Goal: Register for event/course

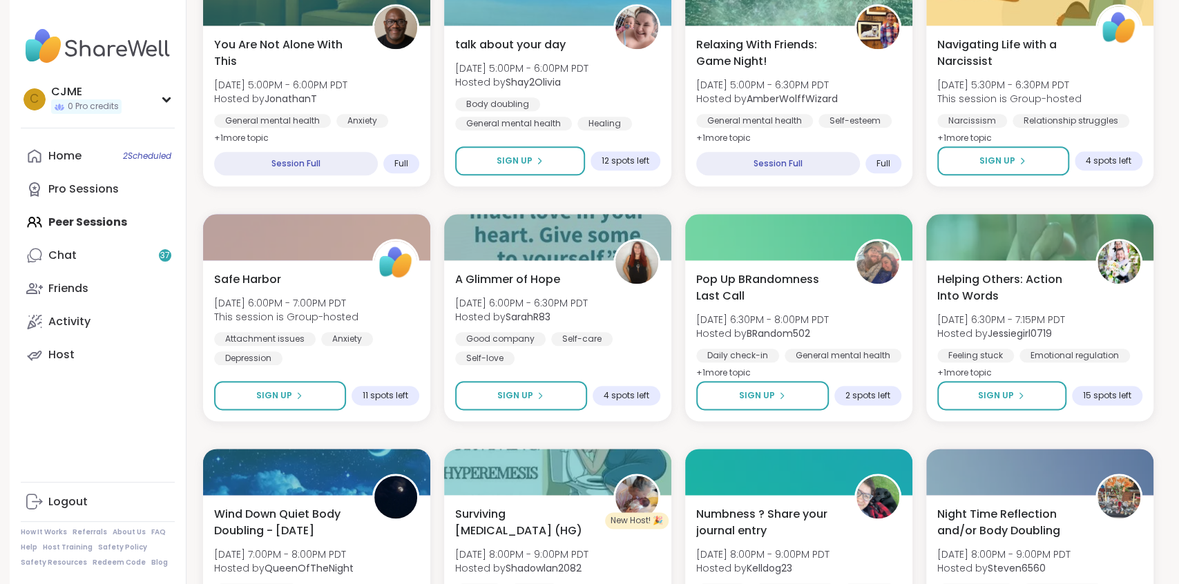
scroll to position [921, 0]
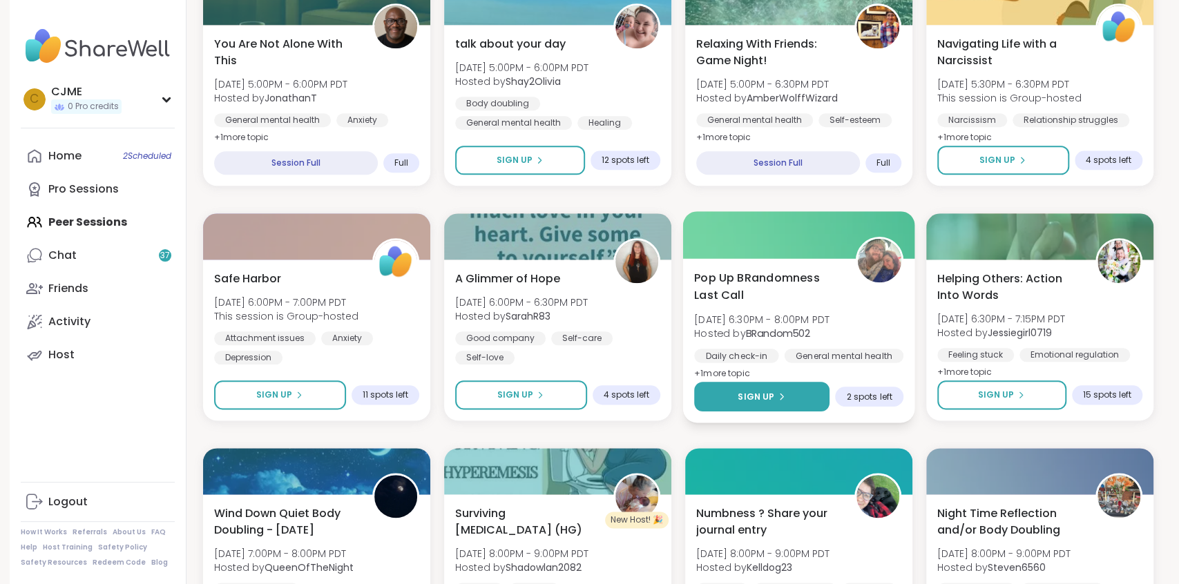
click at [787, 399] on button "Sign Up" at bounding box center [761, 397] width 135 height 30
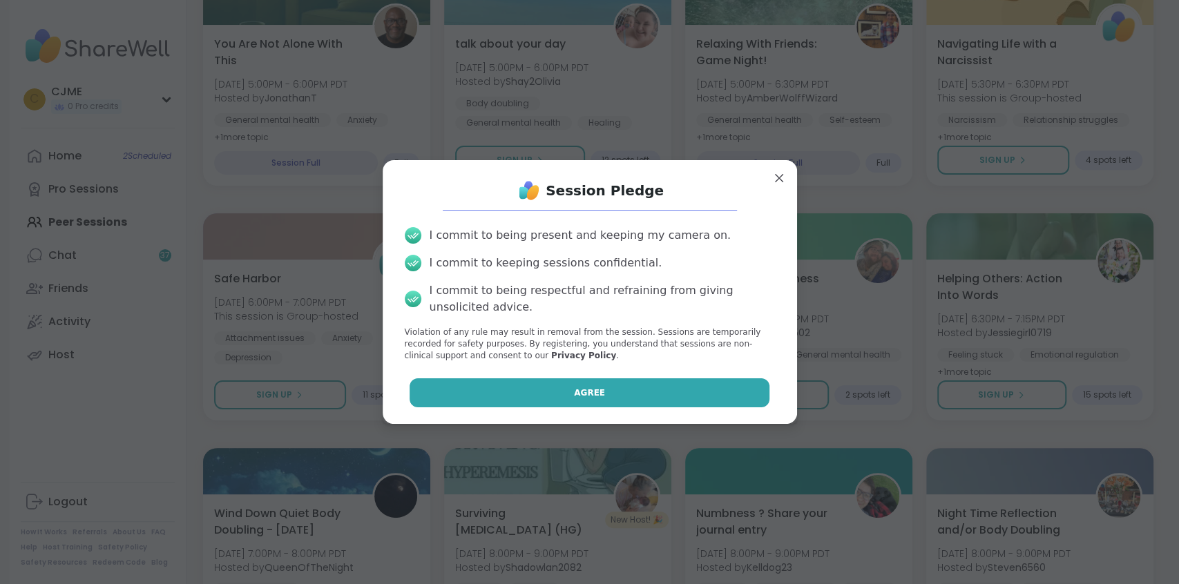
click at [756, 396] on button "Agree" at bounding box center [590, 393] width 360 height 29
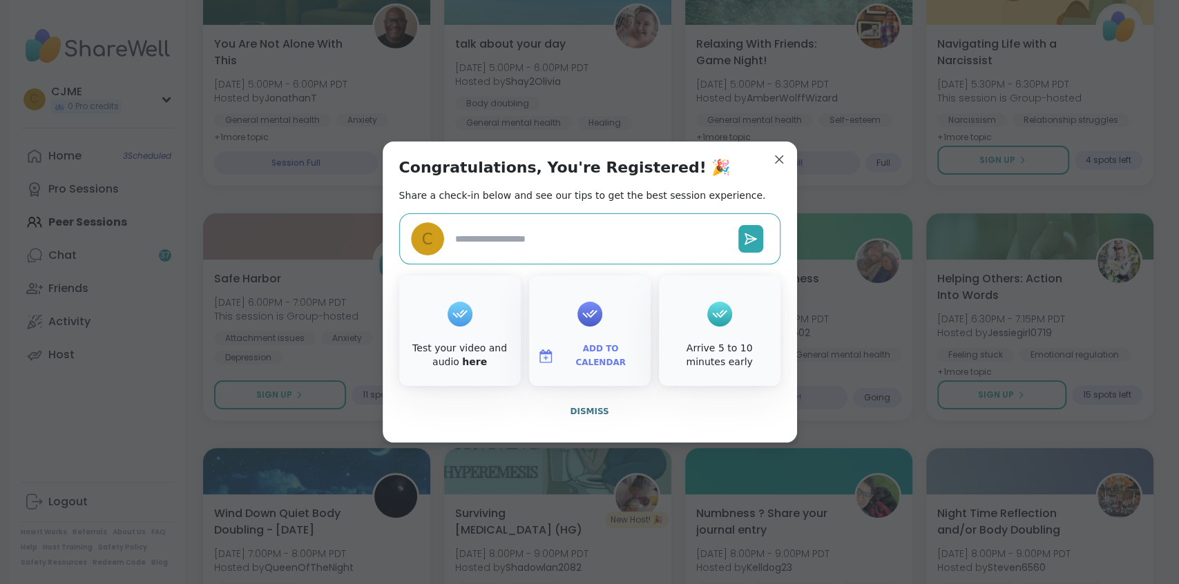
type textarea "*"
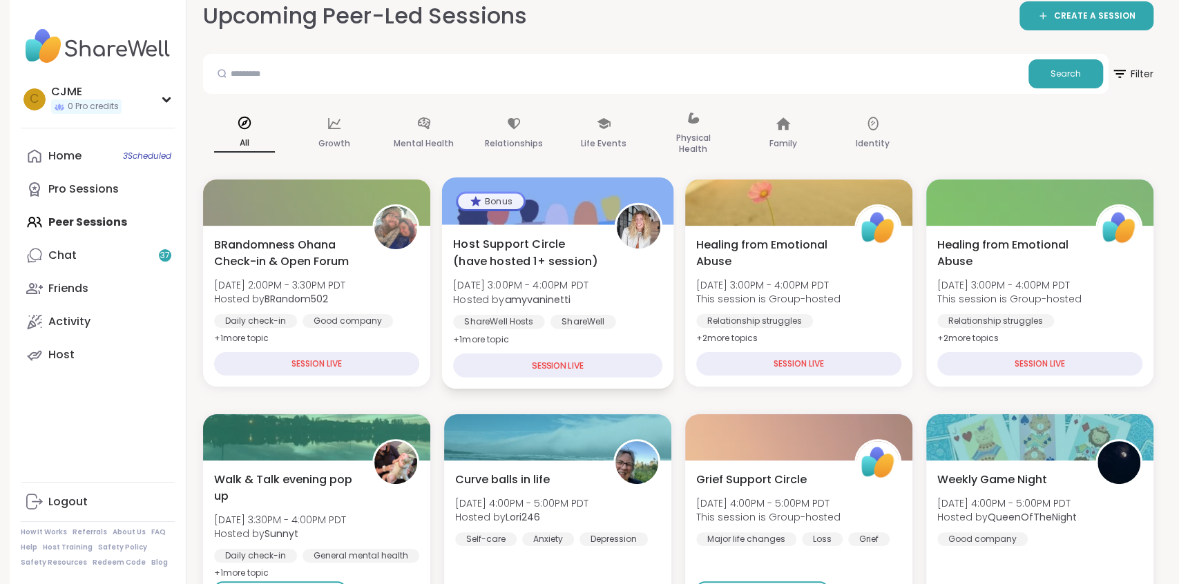
scroll to position [8, 0]
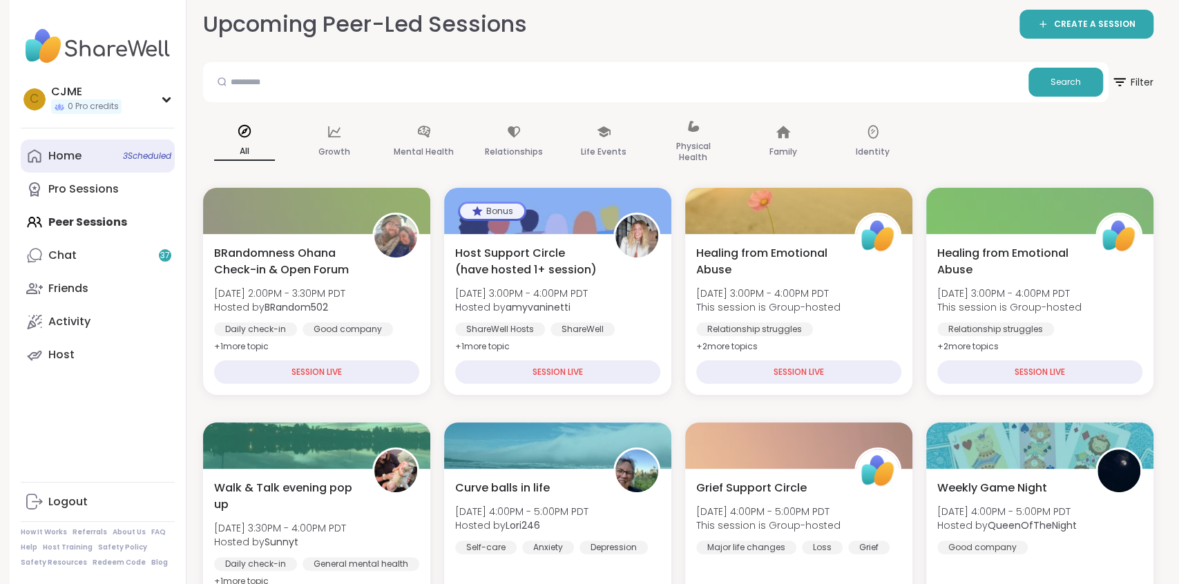
click at [77, 162] on div "Home 3 Scheduled" at bounding box center [64, 155] width 33 height 15
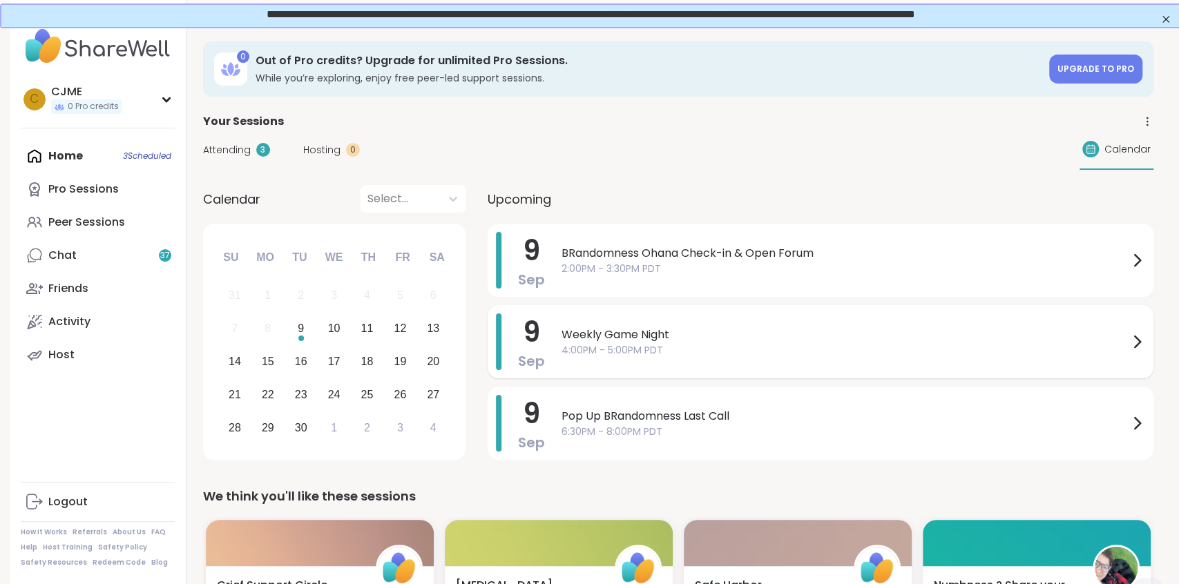
click at [653, 324] on div "Weekly Game Night 4:00PM - 5:00PM PDT" at bounding box center [854, 342] width 584 height 57
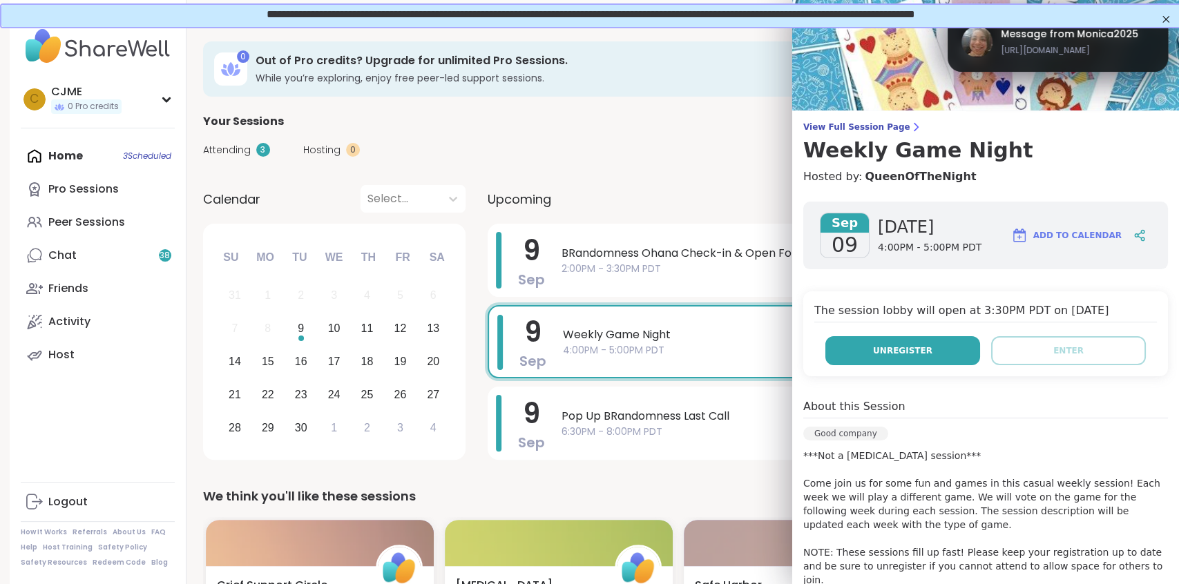
click at [888, 352] on span "Unregister" at bounding box center [902, 351] width 59 height 12
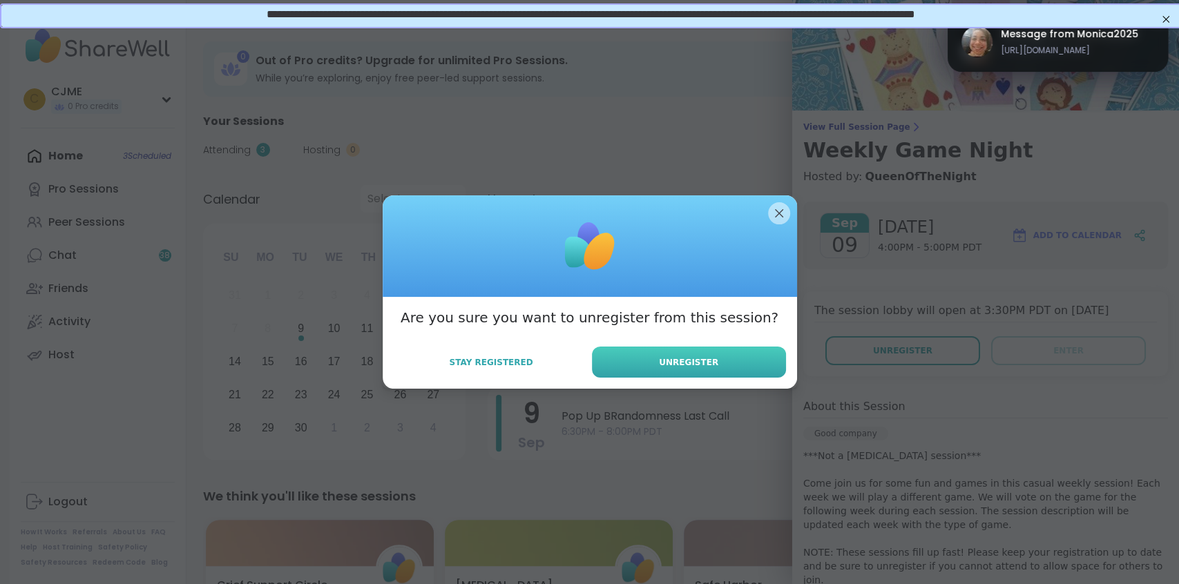
click at [697, 361] on span "Unregister" at bounding box center [688, 362] width 59 height 12
